Goal: Check status: Check status

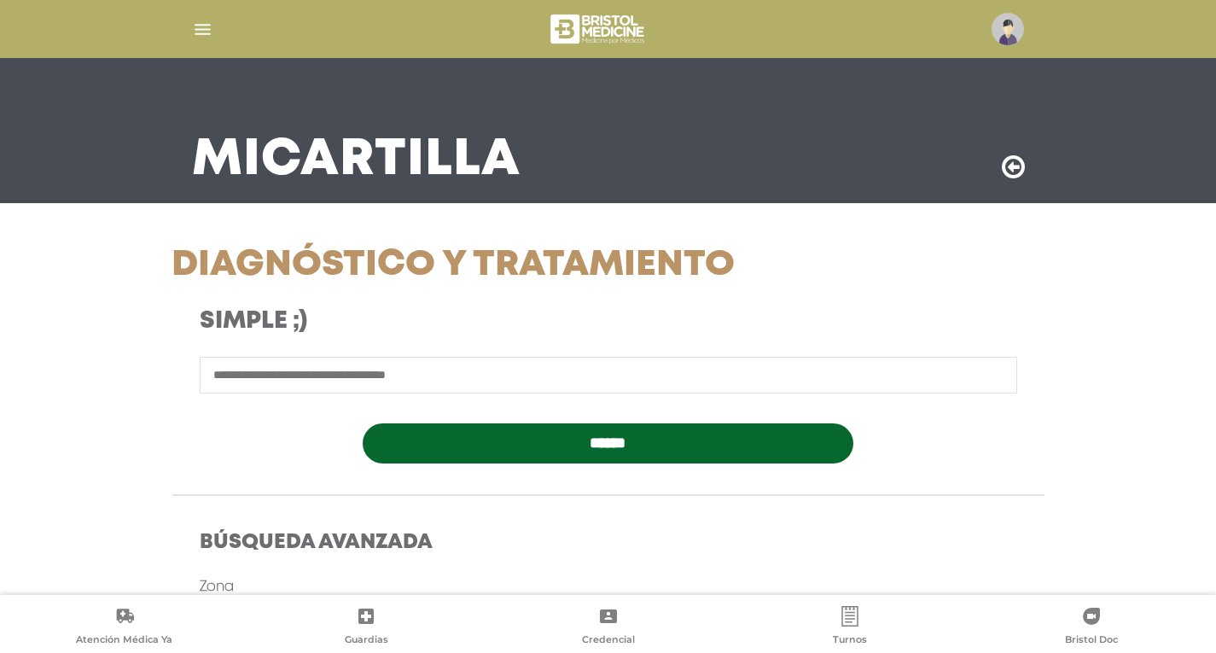
scroll to position [85, 0]
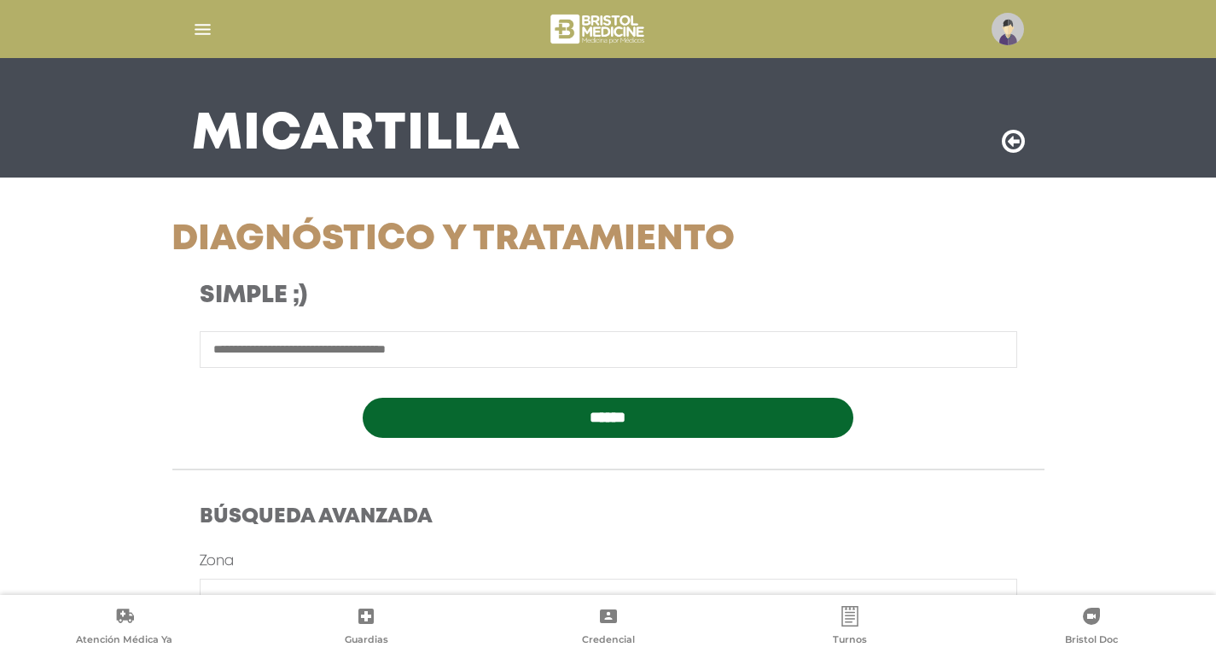
click at [1006, 44] on img at bounding box center [1008, 29] width 32 height 32
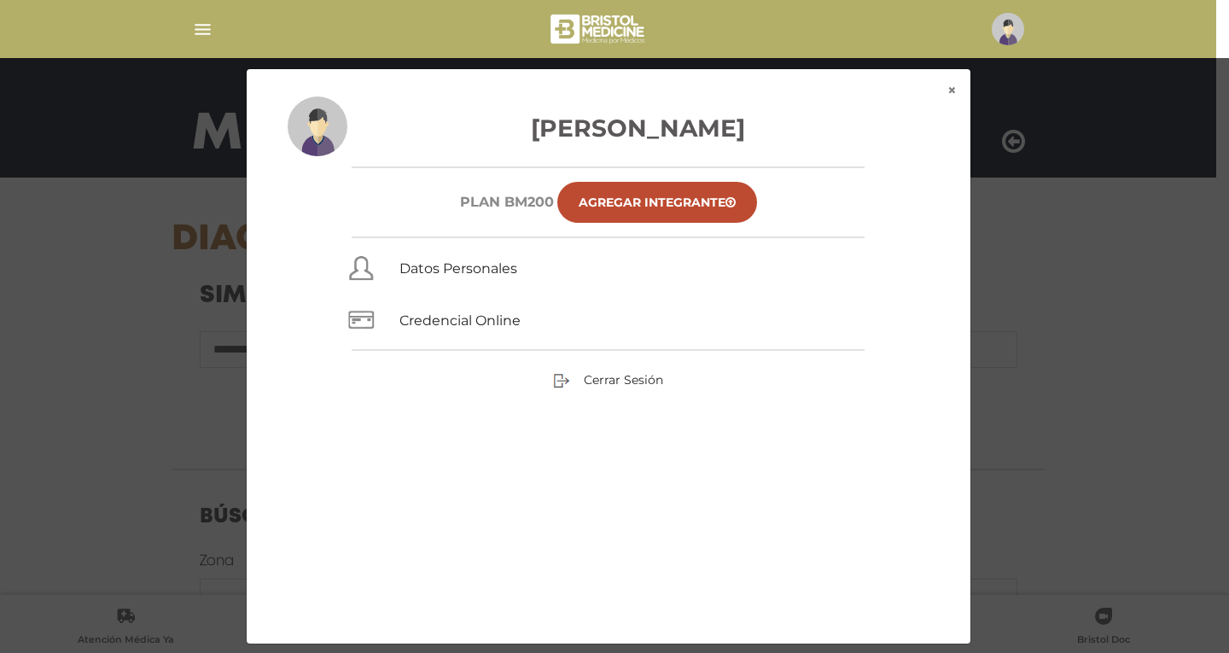
click at [1053, 302] on div "× × [PERSON_NAME] Plan BM200 Agregar Integrante Datos Personales Credencial Onl…" at bounding box center [614, 356] width 1167 height 576
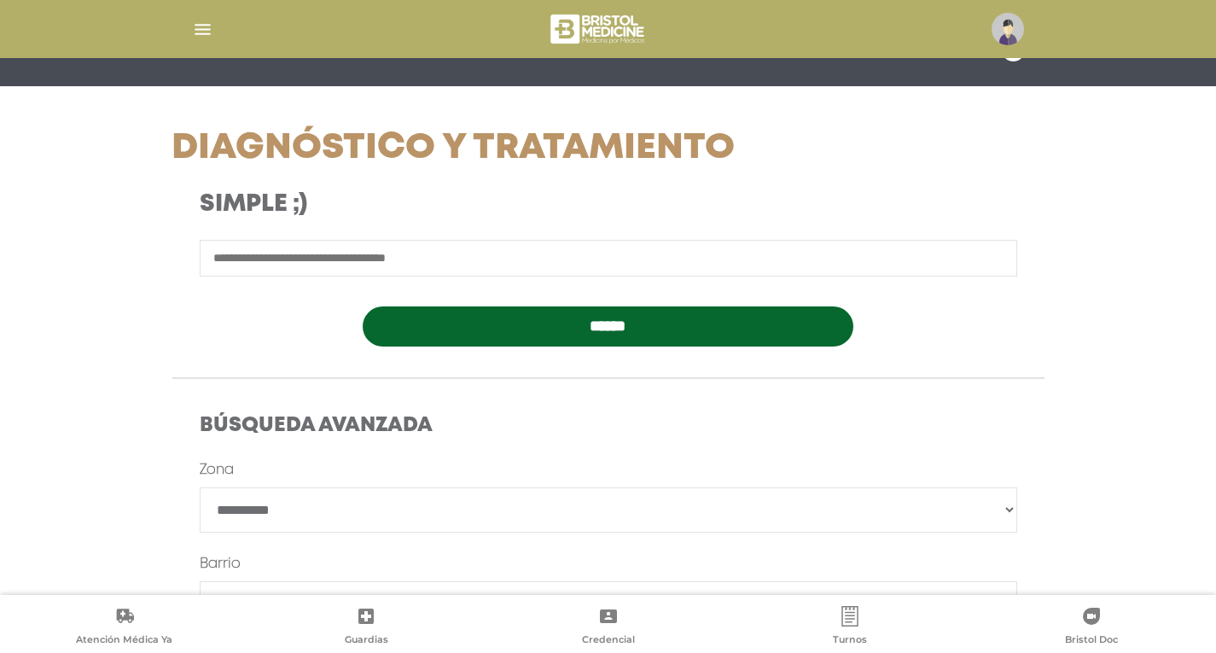
scroll to position [0, 0]
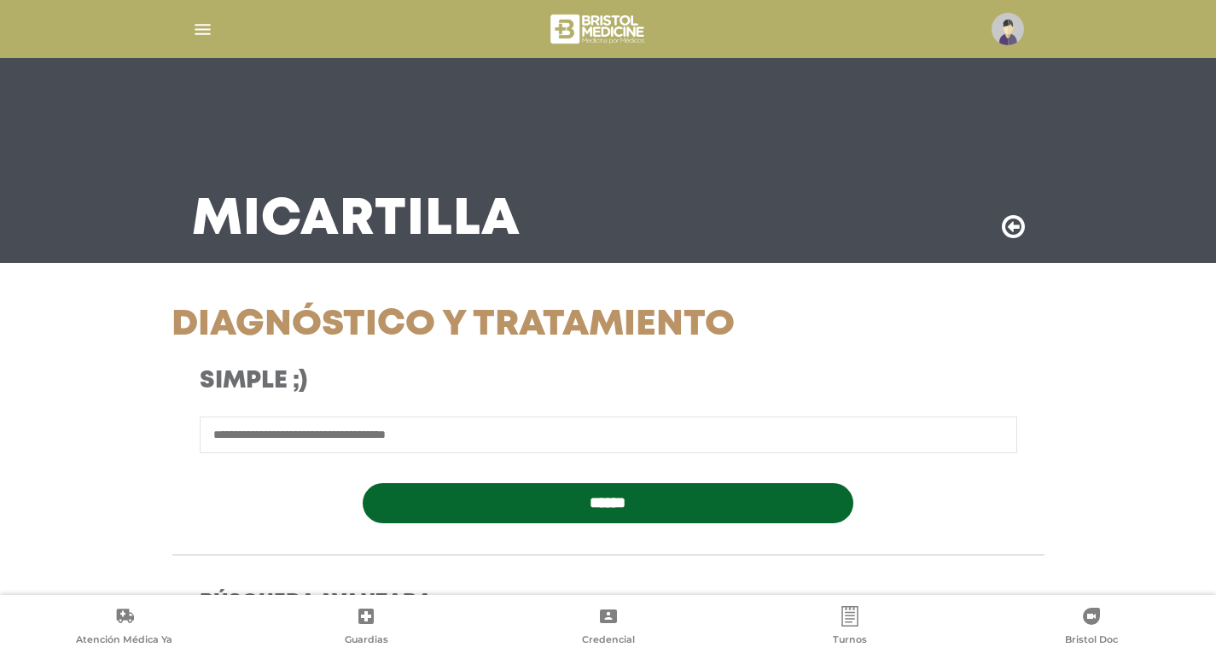
click at [206, 22] on img "button" at bounding box center [202, 29] width 21 height 21
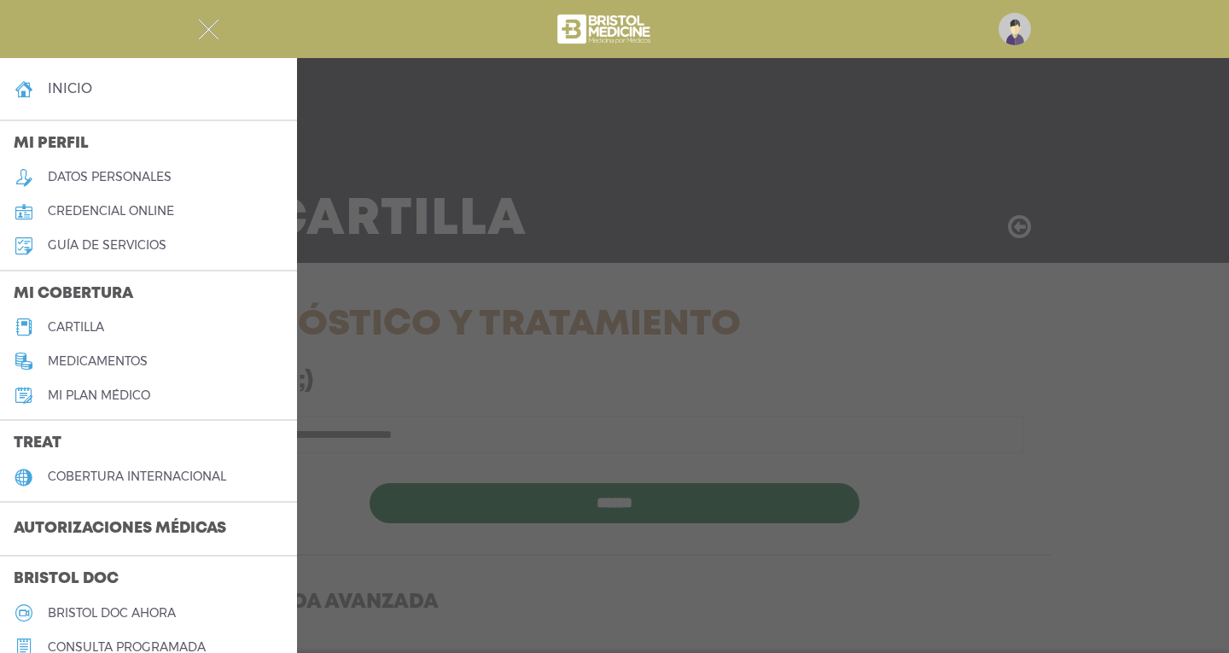
click at [61, 94] on h4 "inicio" at bounding box center [70, 88] width 44 height 16
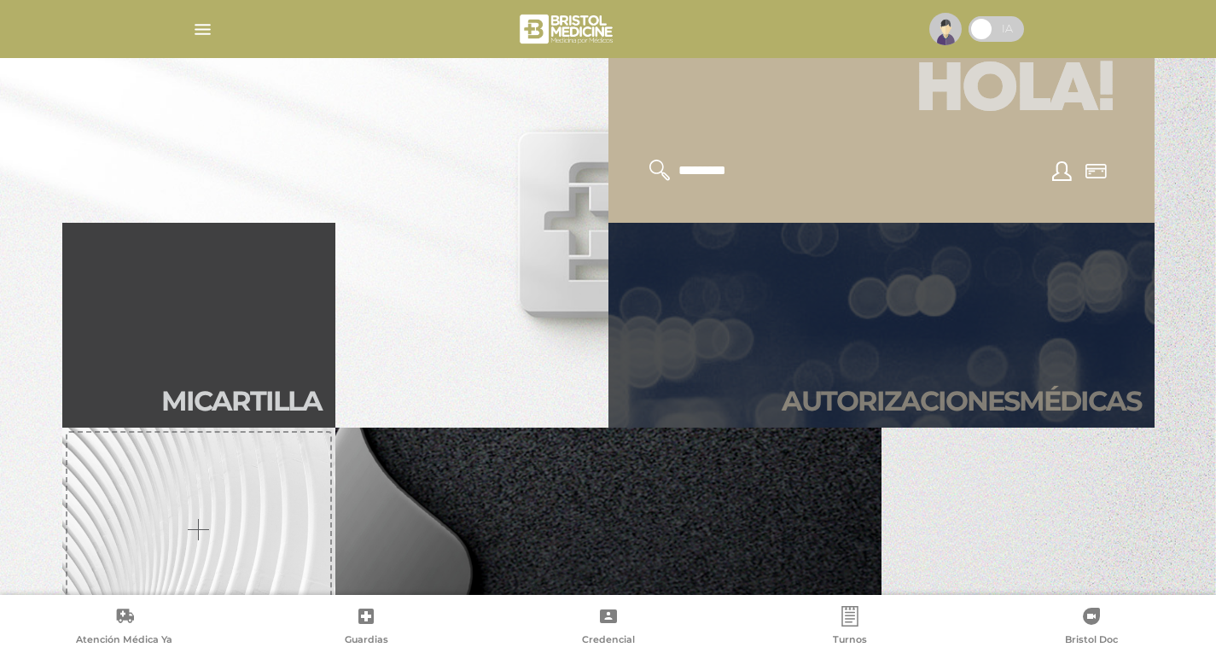
scroll to position [427, 0]
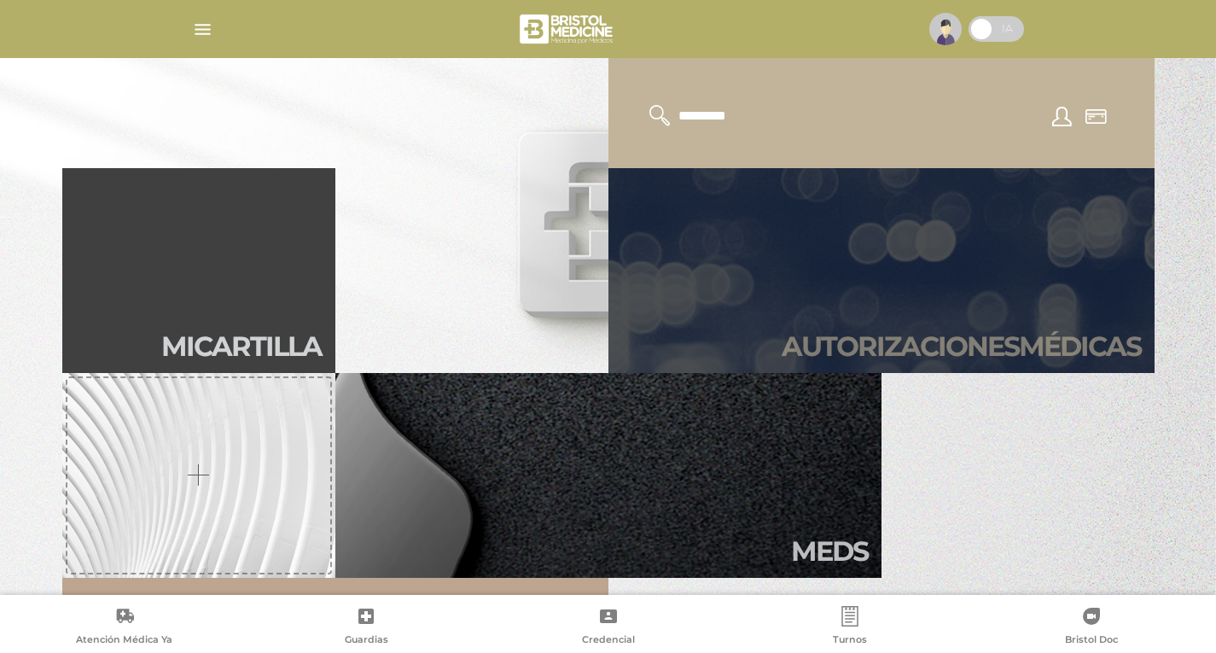
click at [835, 297] on link "Autori zaciones médicas" at bounding box center [881, 270] width 546 height 205
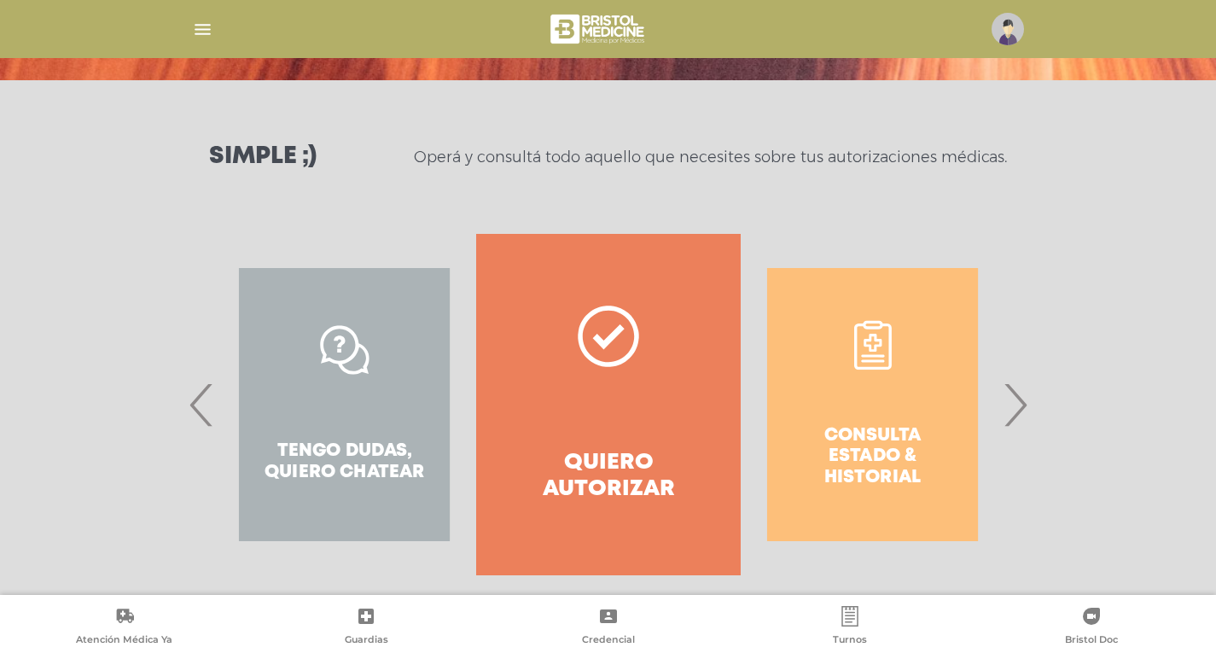
scroll to position [204, 0]
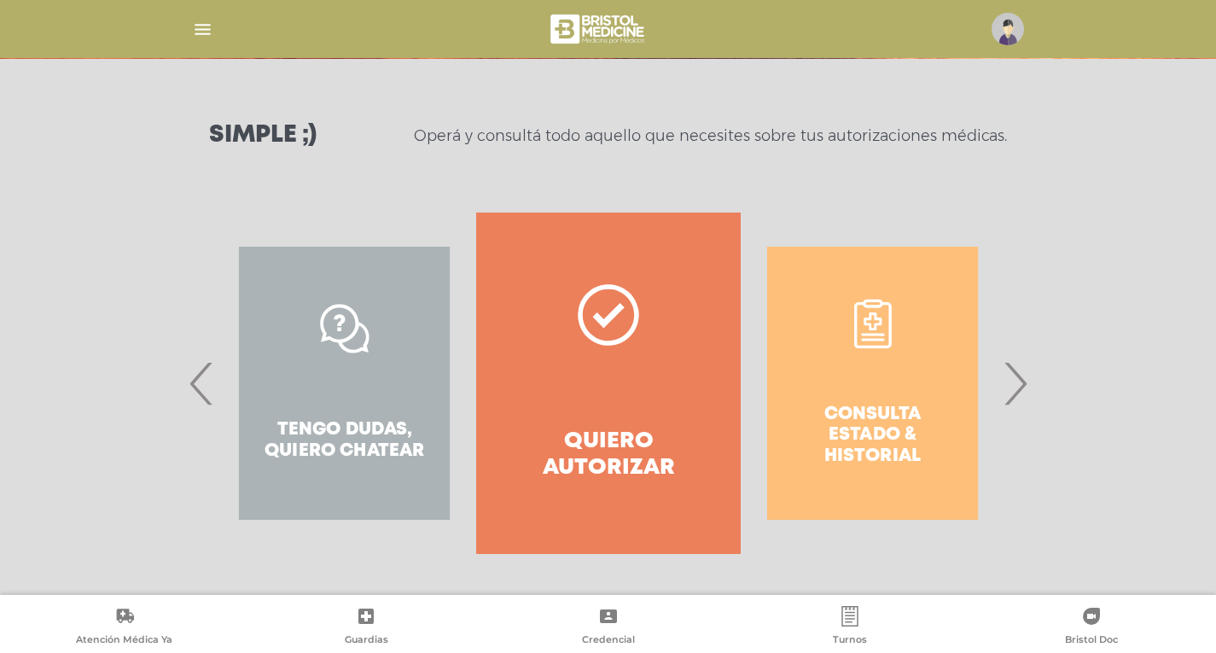
click at [890, 426] on div "Consulta estado & historial" at bounding box center [873, 382] width 264 height 341
click at [1017, 393] on span "›" at bounding box center [1014, 383] width 33 height 92
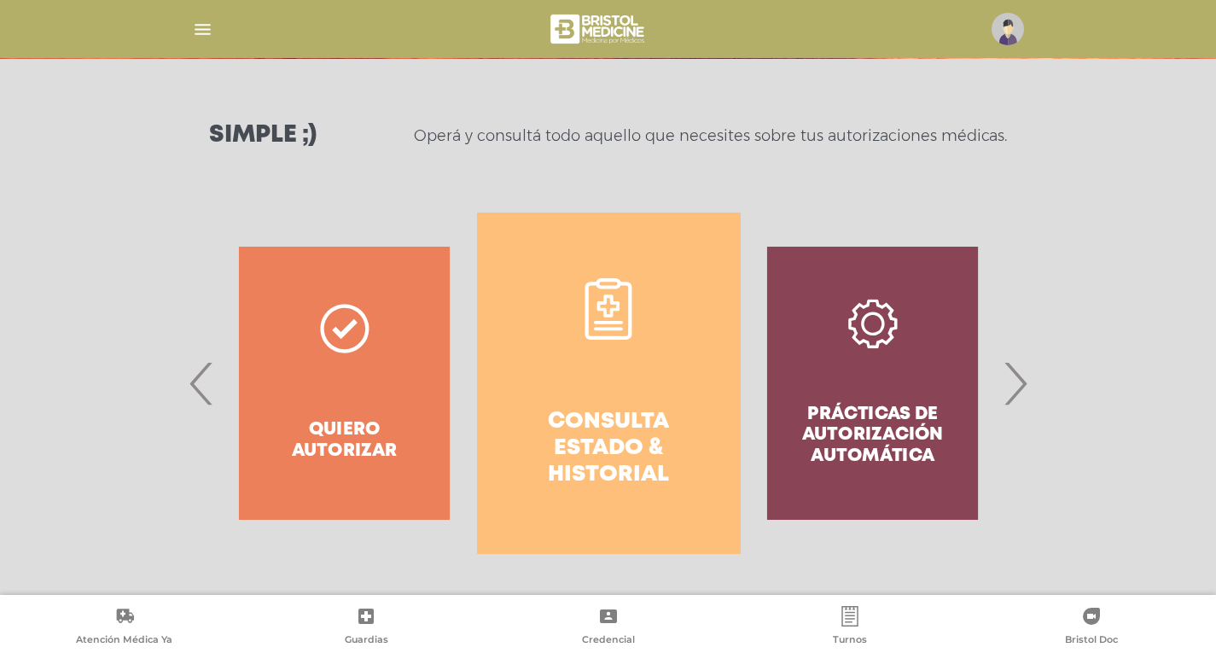
click at [675, 360] on link "Consulta estado & historial" at bounding box center [609, 382] width 264 height 341
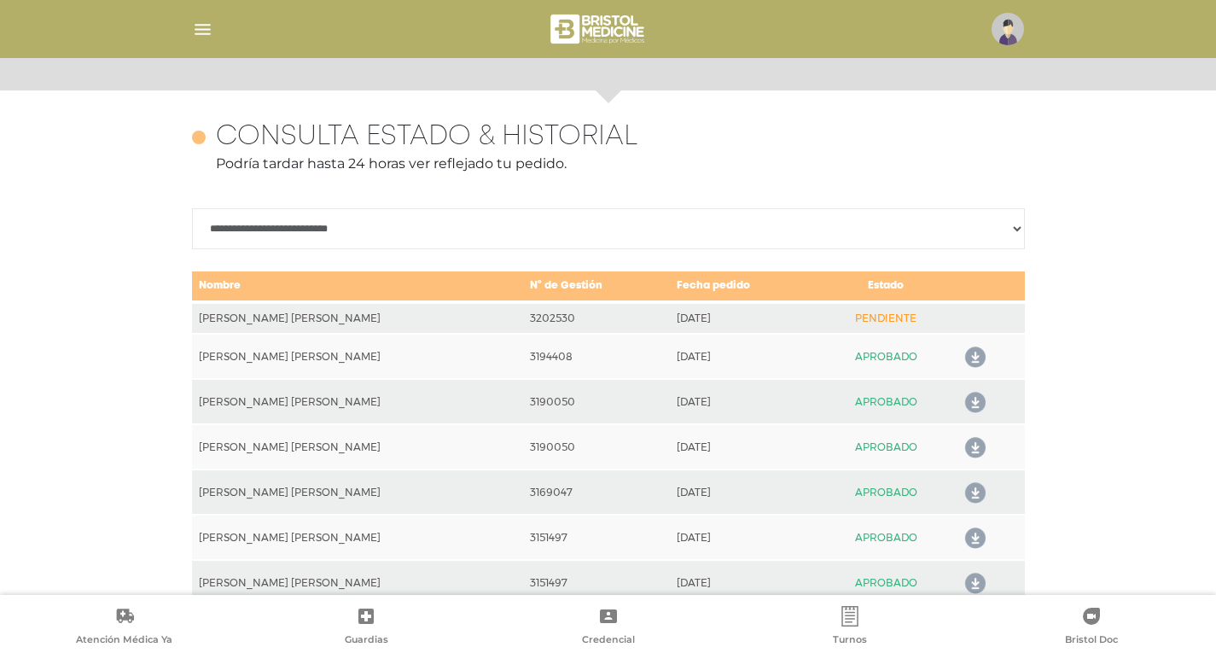
scroll to position [502, 0]
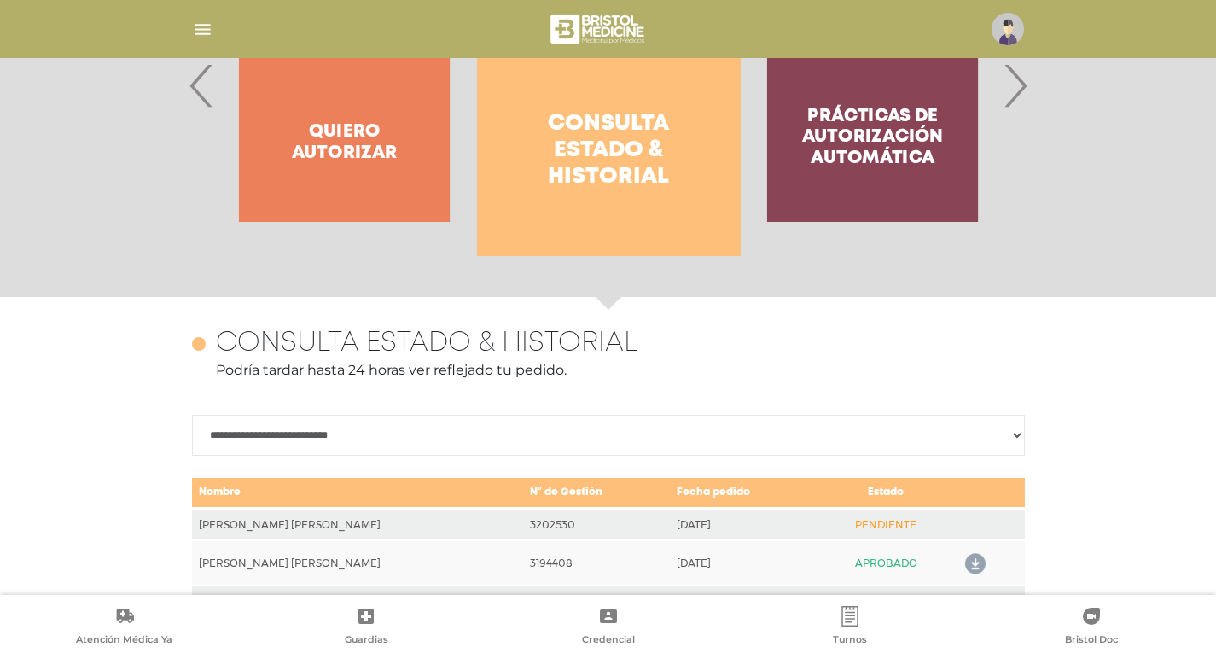
click at [1025, 92] on span "›" at bounding box center [1014, 85] width 33 height 92
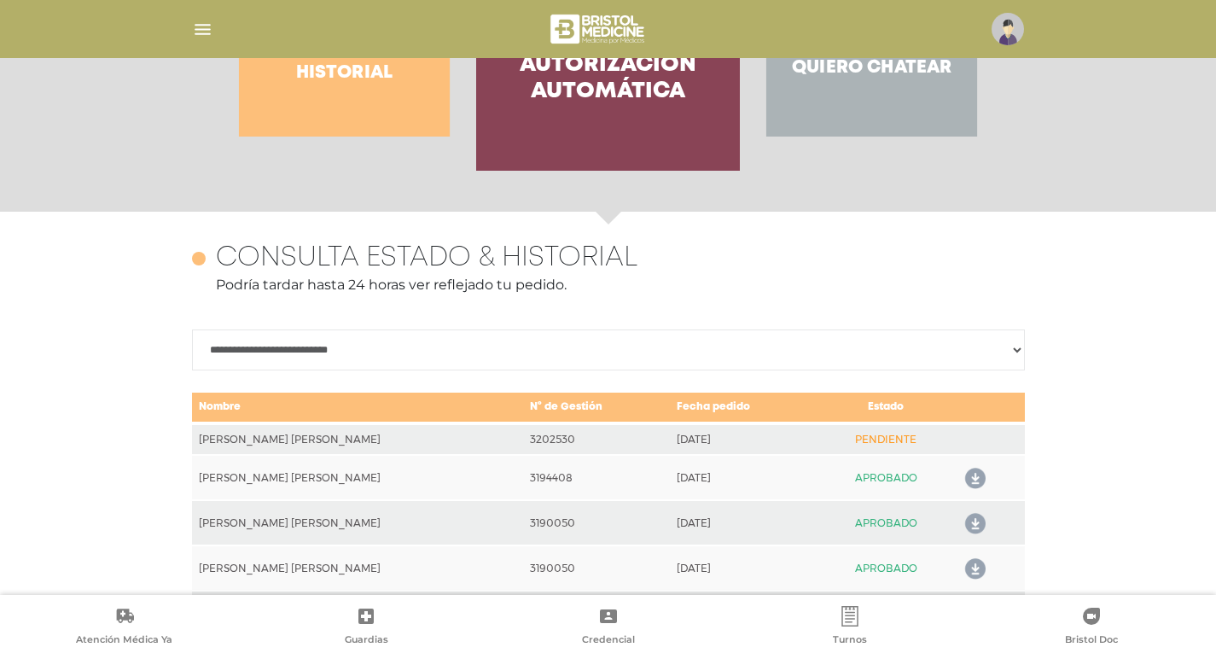
scroll to position [672, 0]
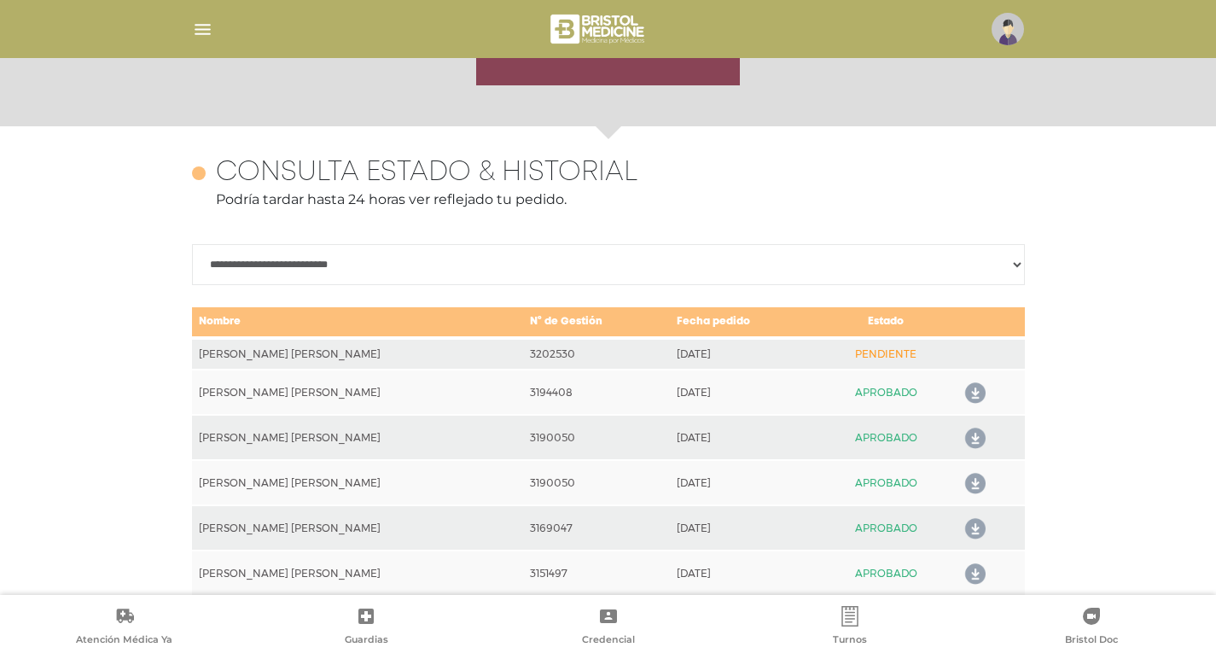
click at [994, 32] on img at bounding box center [1008, 29] width 32 height 32
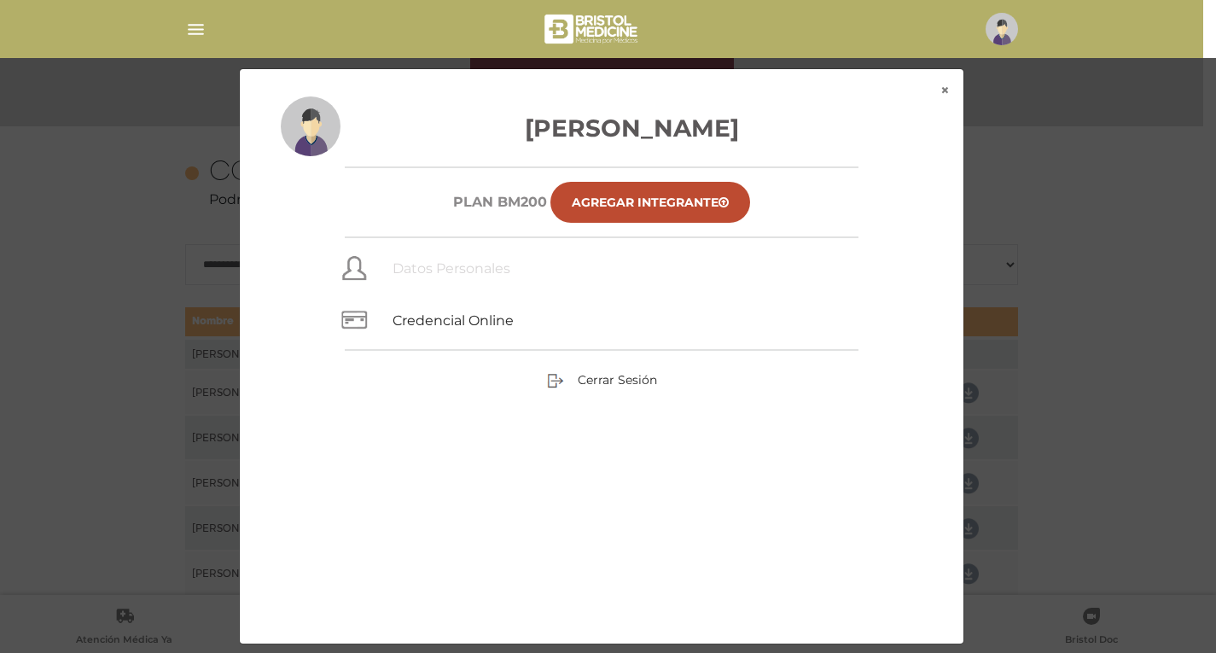
click at [454, 269] on link "Datos Personales" at bounding box center [452, 268] width 118 height 16
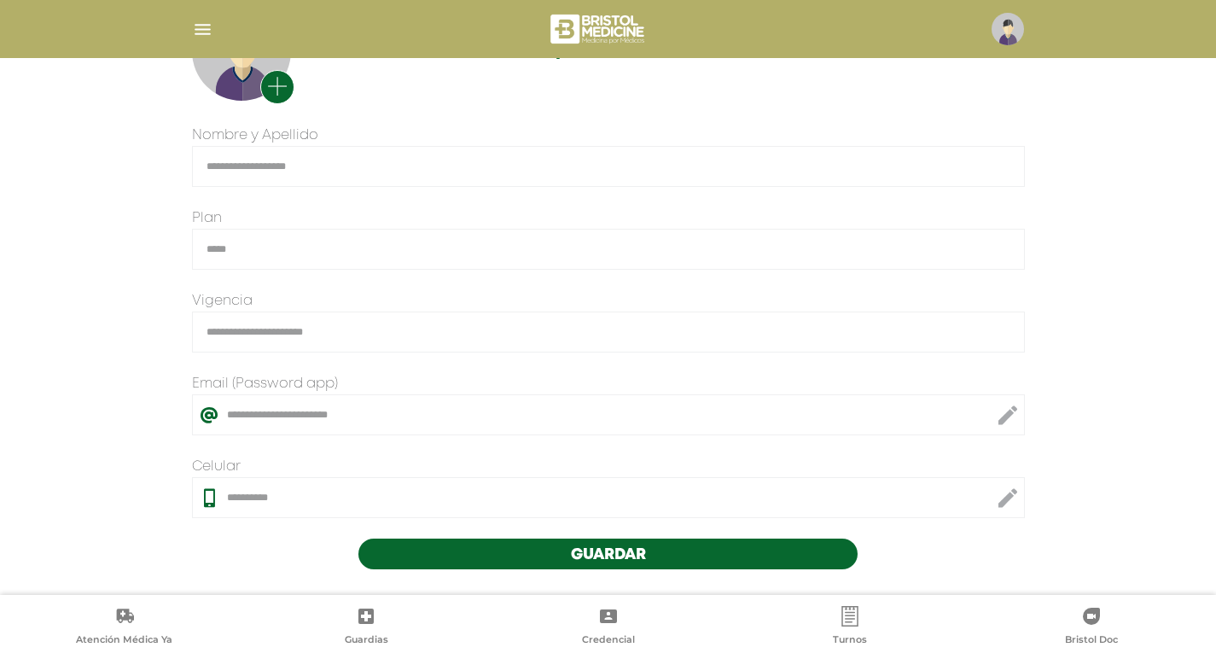
scroll to position [341, 0]
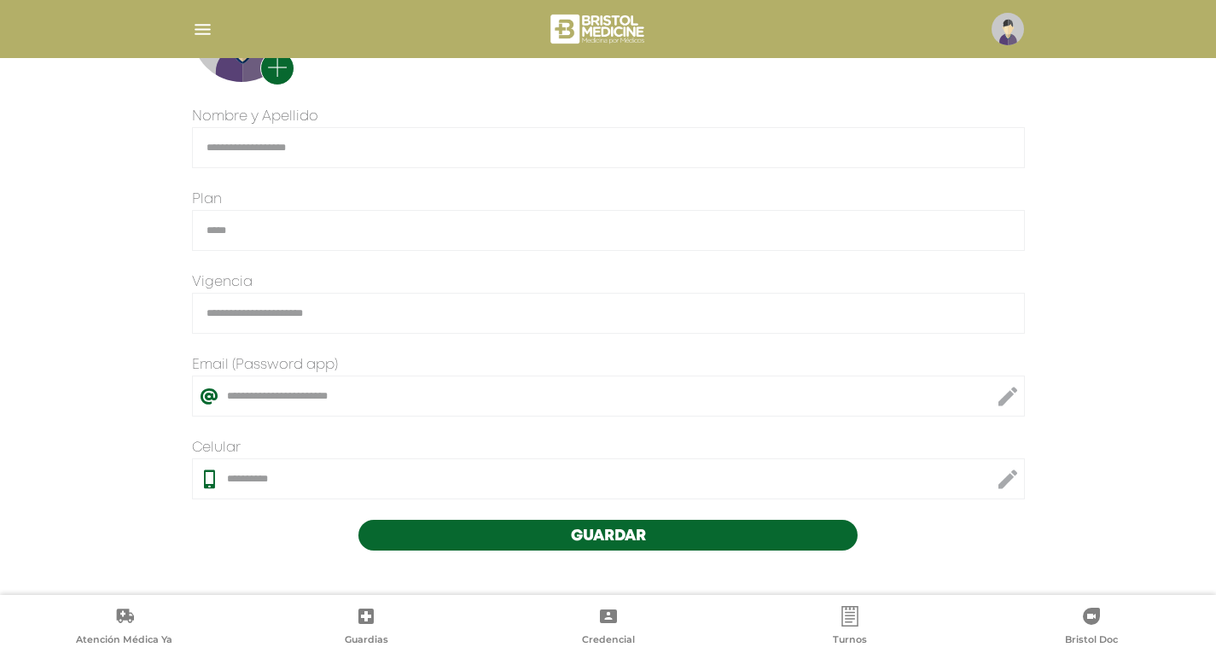
click at [1008, 395] on icon at bounding box center [1008, 396] width 20 height 41
